Goal: Information Seeking & Learning: Learn about a topic

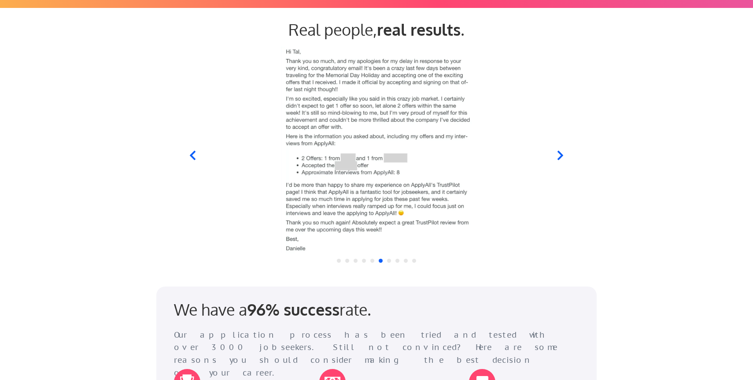
scroll to position [842, 0]
click at [560, 152] on icon at bounding box center [560, 154] width 6 height 9
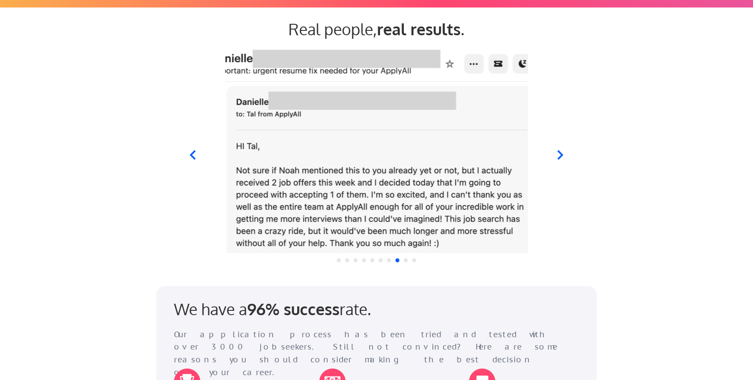
click at [192, 153] on icon at bounding box center [193, 154] width 6 height 9
click at [561, 151] on icon at bounding box center [560, 154] width 11 height 11
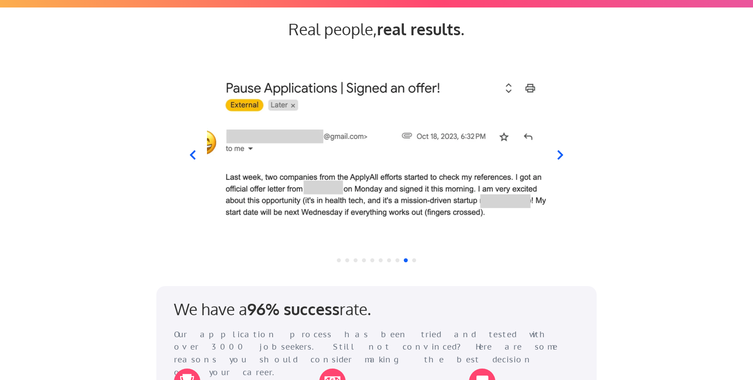
click at [561, 151] on icon at bounding box center [560, 154] width 11 height 11
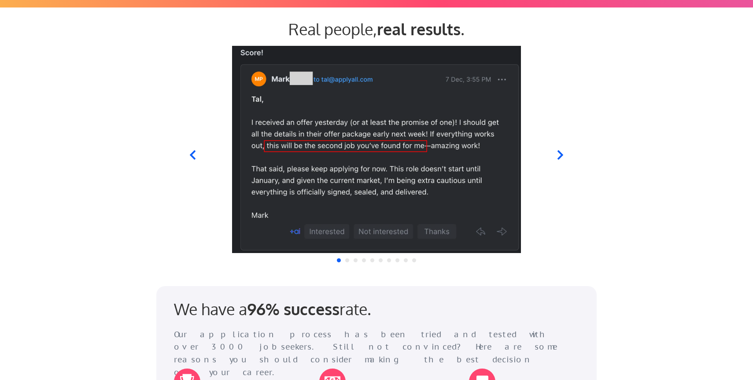
click at [560, 154] on icon at bounding box center [560, 154] width 6 height 9
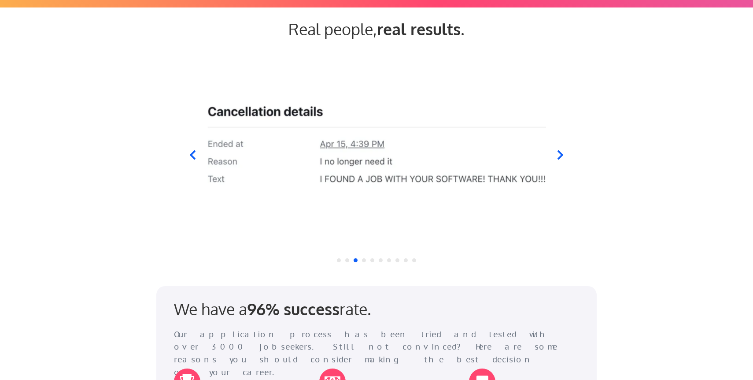
click at [560, 154] on icon at bounding box center [560, 154] width 6 height 9
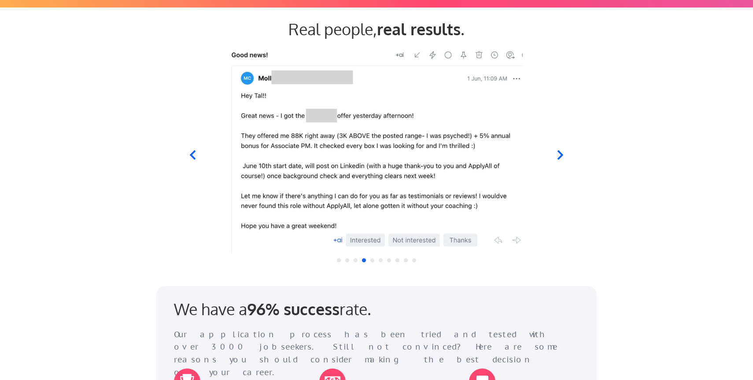
click at [560, 154] on icon at bounding box center [560, 154] width 6 height 9
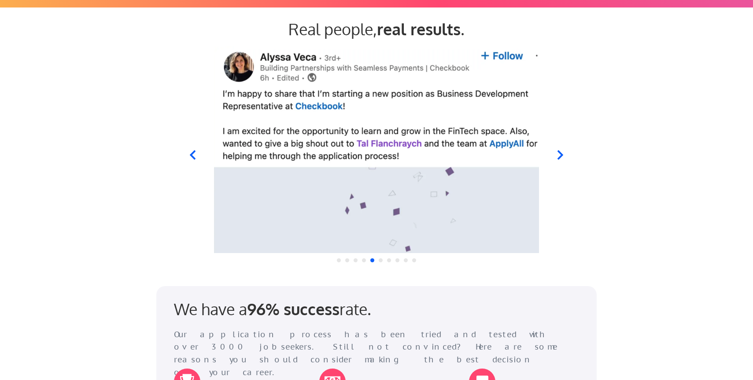
click at [560, 155] on icon at bounding box center [560, 154] width 11 height 11
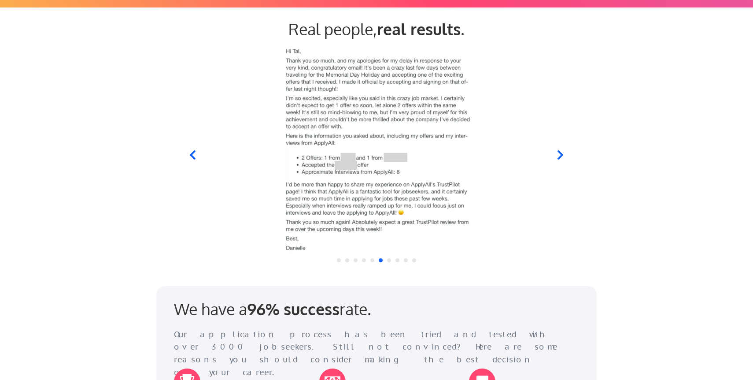
click at [560, 155] on icon at bounding box center [560, 154] width 11 height 11
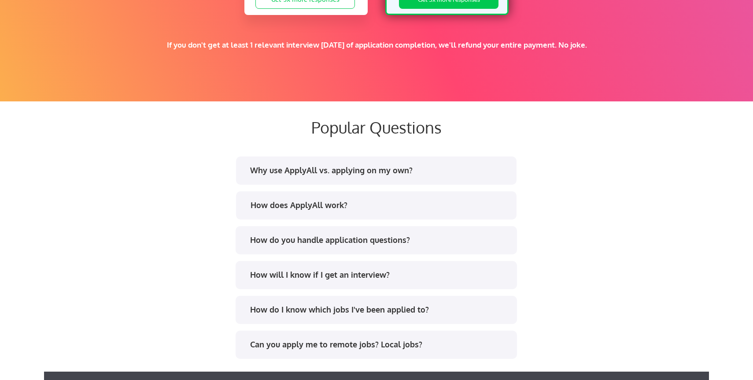
scroll to position [1596, 0]
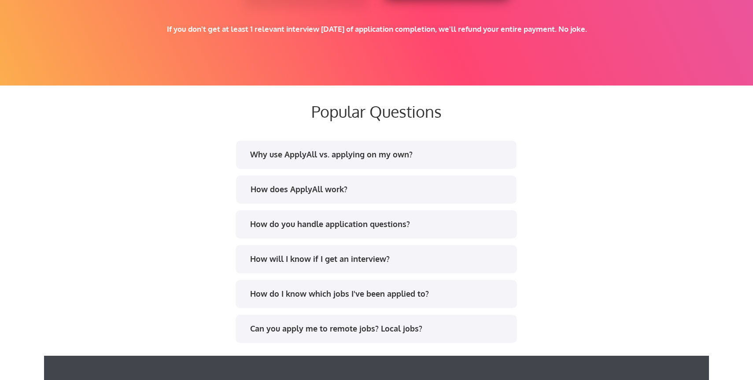
click at [372, 153] on div "Why use ApplyAll vs. applying on my own?" at bounding box center [379, 154] width 258 height 11
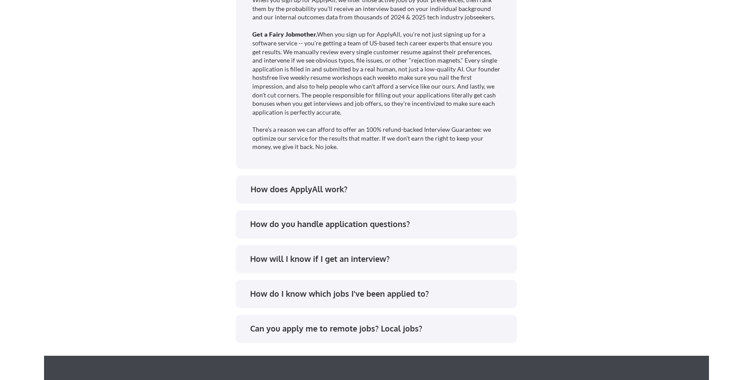
scroll to position [1875, 0]
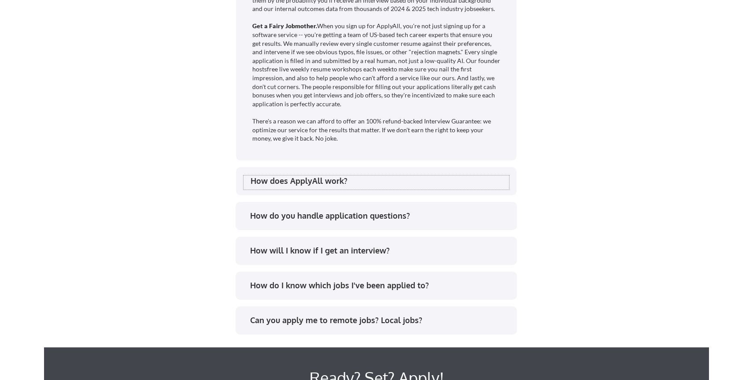
click at [363, 183] on div "How does ApplyAll work?" at bounding box center [380, 180] width 258 height 11
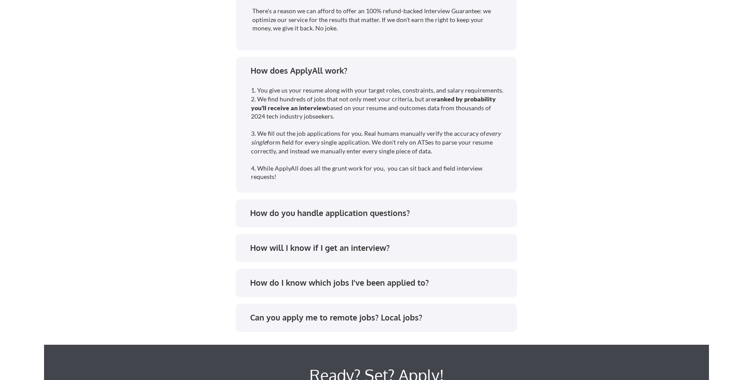
scroll to position [2005, 0]
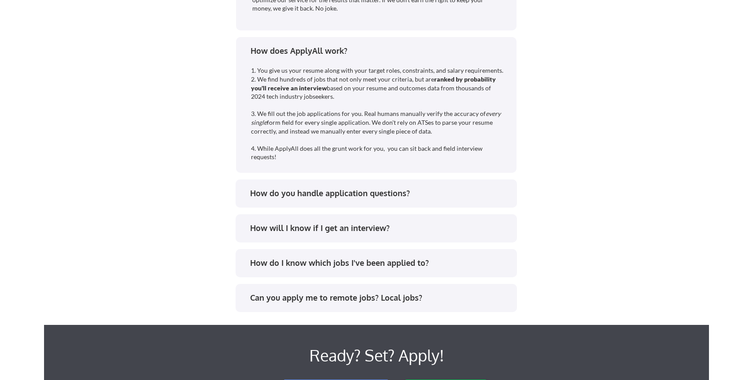
click at [363, 195] on div "How do you handle application questions?" at bounding box center [379, 193] width 258 height 11
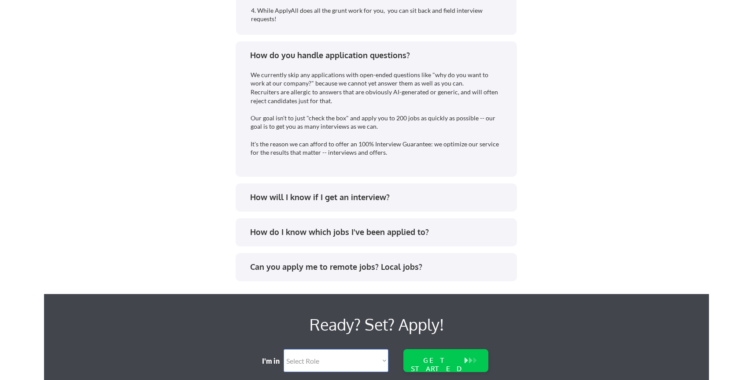
scroll to position [2143, 0]
click at [364, 198] on div "How will I know if I get an interview?" at bounding box center [379, 196] width 258 height 11
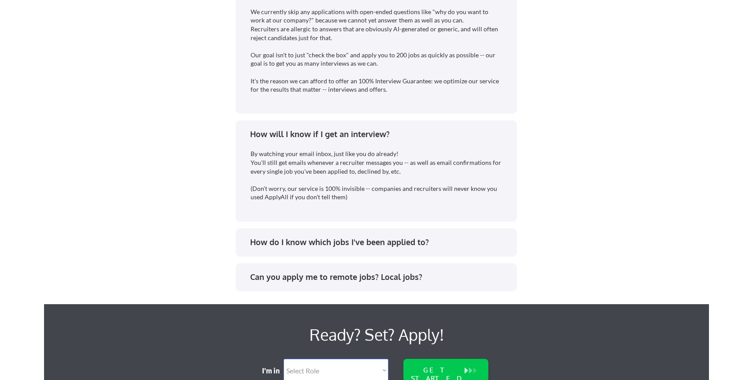
scroll to position [2212, 0]
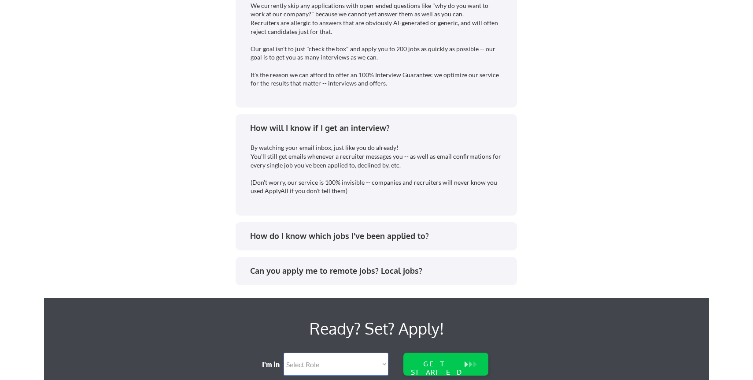
click at [355, 232] on div "How do I know which jobs I've been applied to?" at bounding box center [379, 235] width 258 height 11
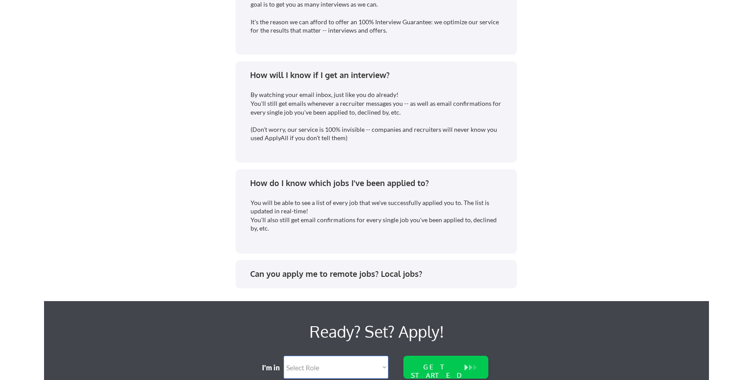
scroll to position [2271, 0]
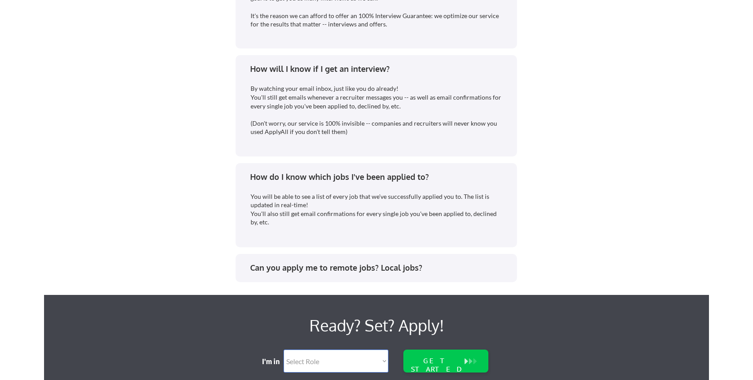
click at [362, 258] on div "Can you apply me to remote jobs? Local jobs?" at bounding box center [376, 268] width 281 height 28
click at [359, 266] on div "Can you apply me to remote jobs? Local jobs?" at bounding box center [379, 267] width 258 height 11
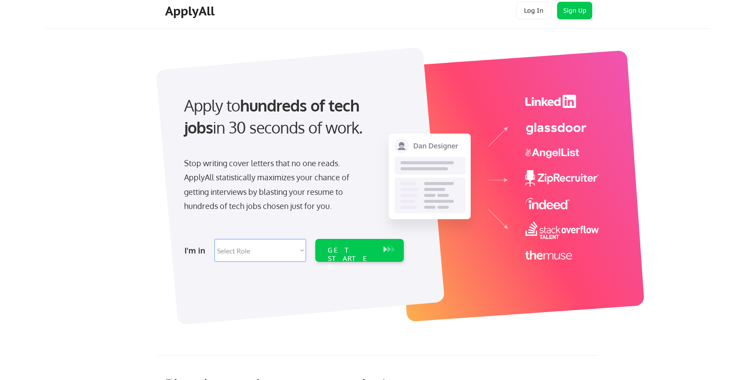
scroll to position [0, 0]
